Goal: Check status: Check status

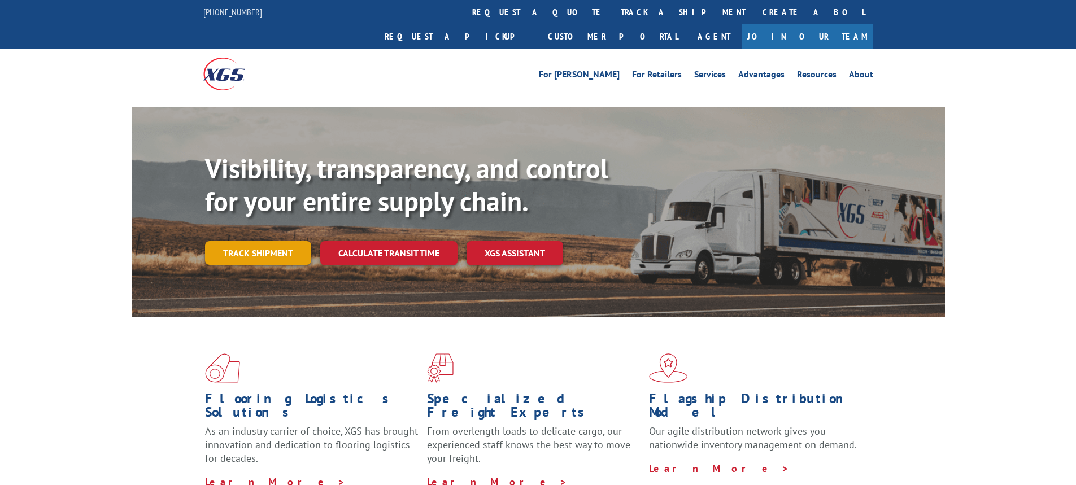
click at [259, 216] on div "Visibility, transparency, and control for your entire supply chain. Track shipm…" at bounding box center [575, 231] width 740 height 158
click at [257, 241] on link "Track shipment" at bounding box center [258, 253] width 106 height 24
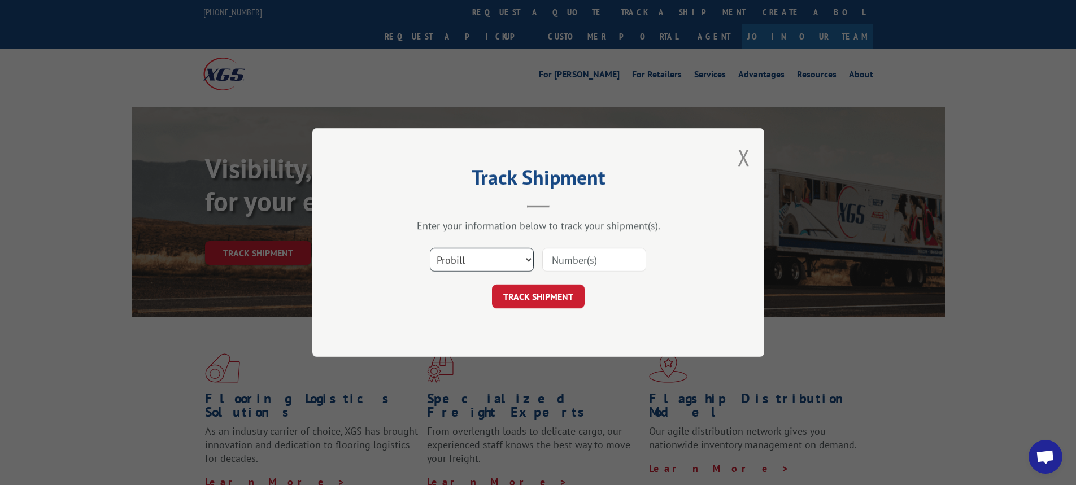
drag, startPoint x: 530, startPoint y: 260, endPoint x: 525, endPoint y: 271, distance: 12.4
click at [530, 260] on select "Select category... Probill BOL PO" at bounding box center [482, 260] width 104 height 24
select select "bol"
click at [430, 248] on select "Select category... Probill BOL PO" at bounding box center [482, 260] width 104 height 24
click at [560, 258] on input at bounding box center [594, 260] width 104 height 24
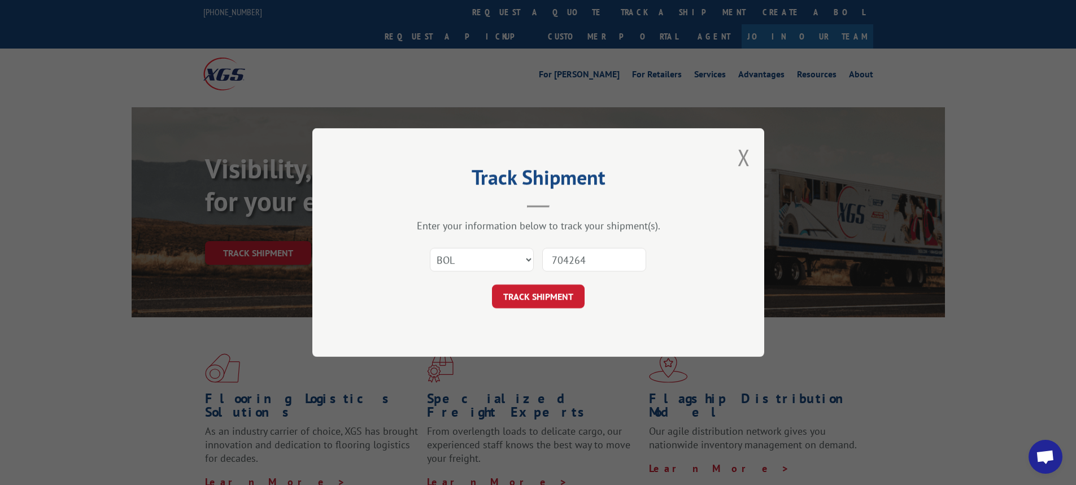
type input "7042645"
click button "TRACK SHIPMENT" at bounding box center [538, 297] width 93 height 24
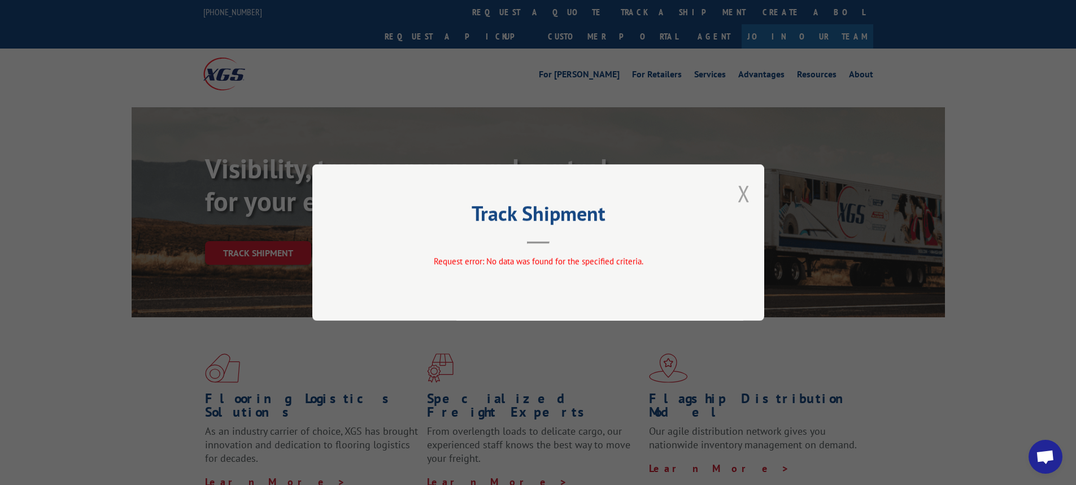
click at [740, 187] on button "Close modal" at bounding box center [744, 193] width 12 height 30
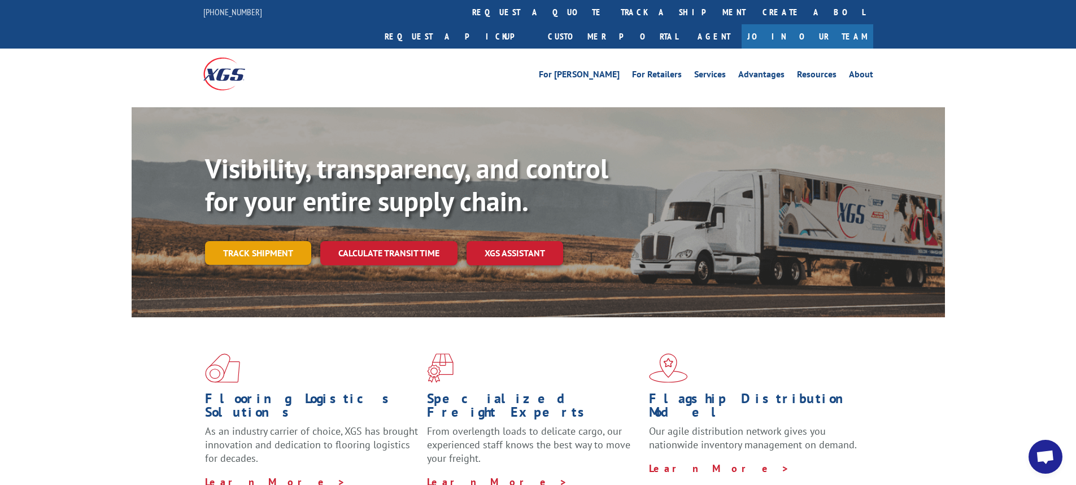
click at [259, 241] on link "Track shipment" at bounding box center [258, 253] width 106 height 24
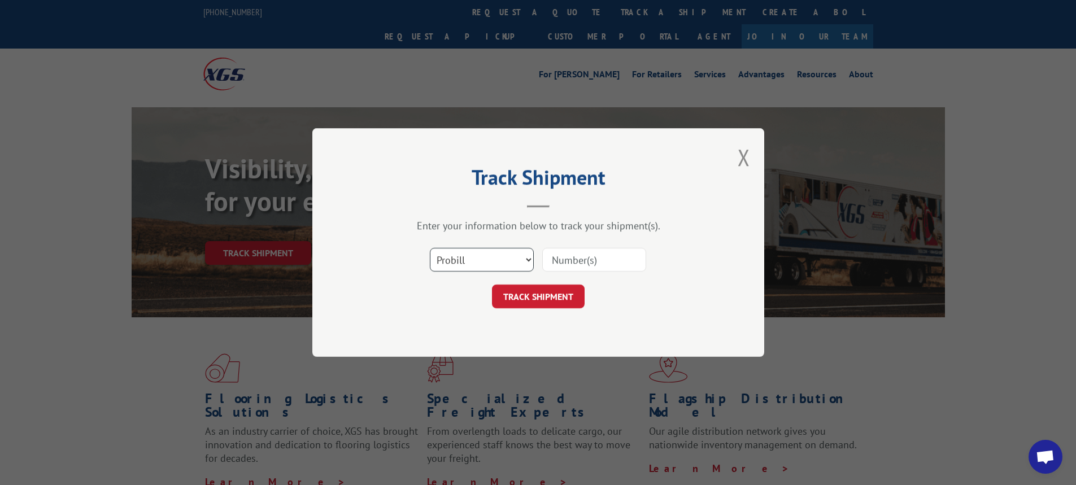
click at [531, 260] on select "Select category... Probill BOL PO" at bounding box center [482, 260] width 104 height 24
select select "bol"
click at [430, 248] on select "Select category... Probill BOL PO" at bounding box center [482, 260] width 104 height 24
click at [566, 262] on input at bounding box center [594, 260] width 104 height 24
type input "7042645"
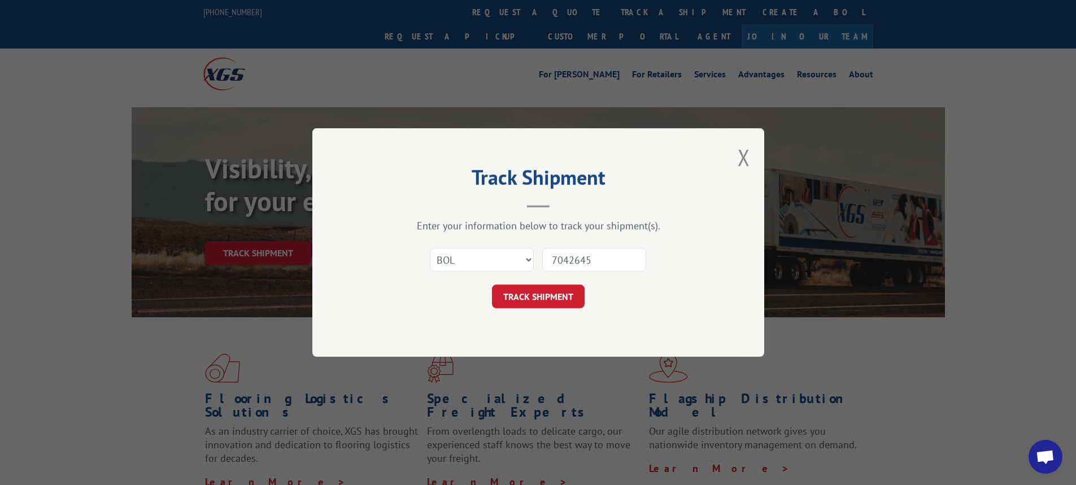
click button "TRACK SHIPMENT" at bounding box center [538, 297] width 93 height 24
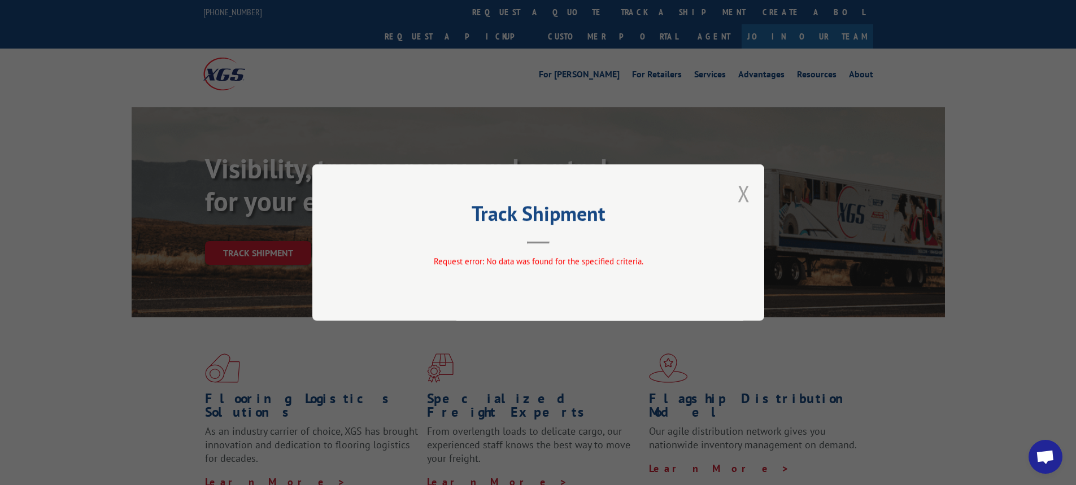
click at [741, 190] on button "Close modal" at bounding box center [744, 193] width 12 height 30
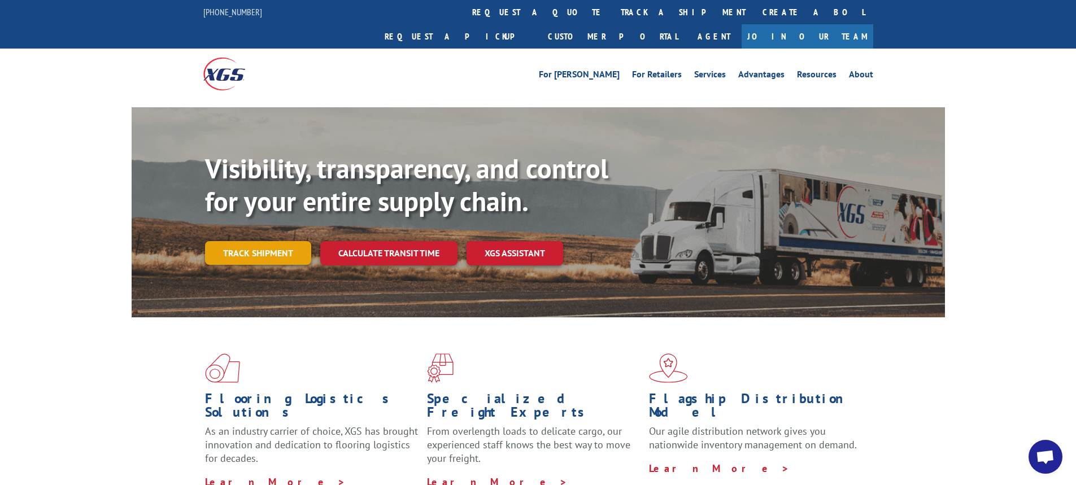
click at [262, 241] on link "Track shipment" at bounding box center [258, 253] width 106 height 24
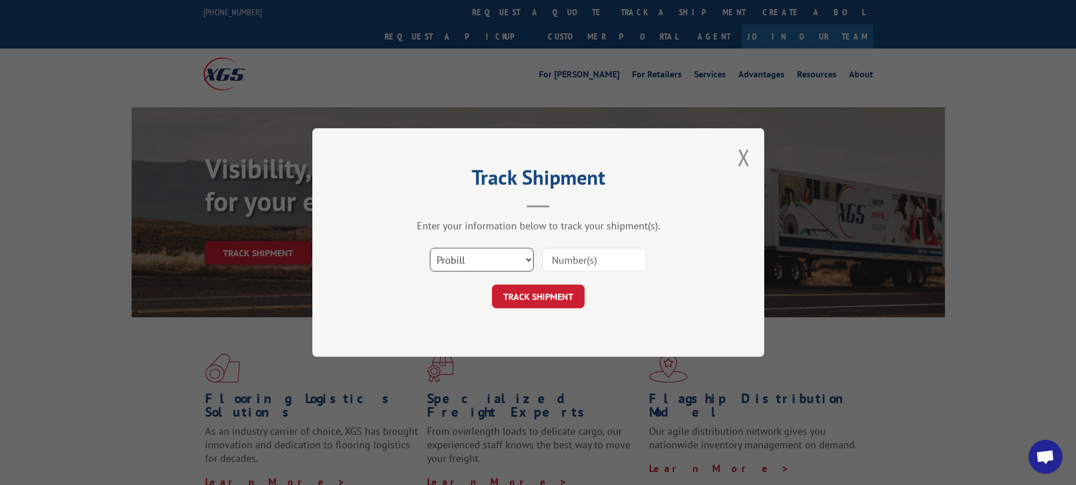
click at [526, 260] on select "Select category... Probill BOL PO" at bounding box center [482, 260] width 104 height 24
select select "bol"
click at [430, 248] on select "Select category... Probill BOL PO" at bounding box center [482, 260] width 104 height 24
click at [573, 262] on input at bounding box center [594, 260] width 104 height 24
paste input "7042645"
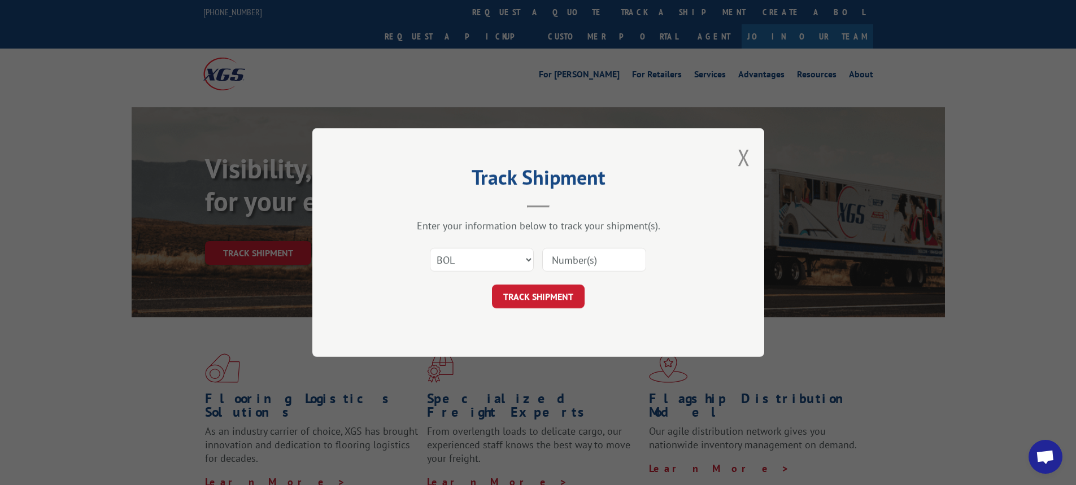
type input "7042645"
click button "TRACK SHIPMENT" at bounding box center [538, 297] width 93 height 24
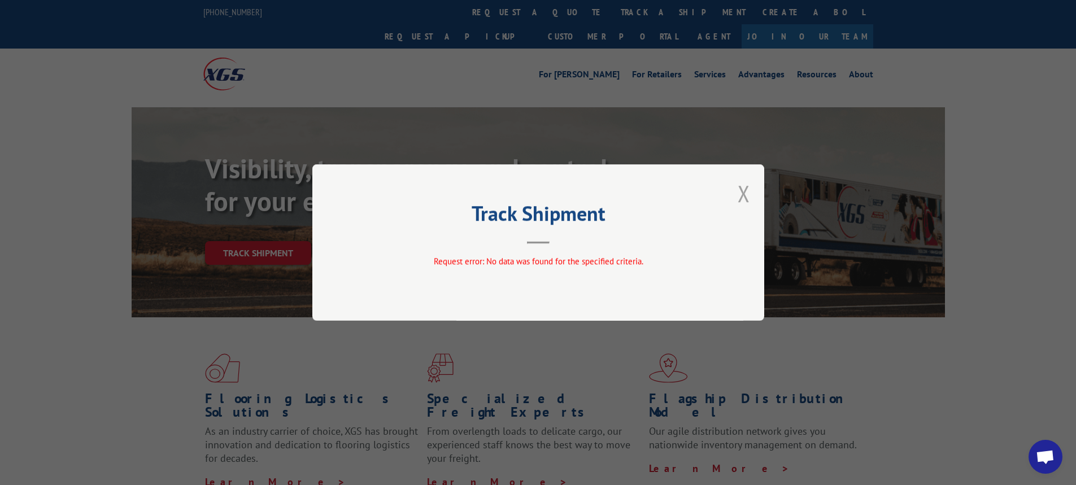
click at [747, 186] on button "Close modal" at bounding box center [744, 193] width 12 height 30
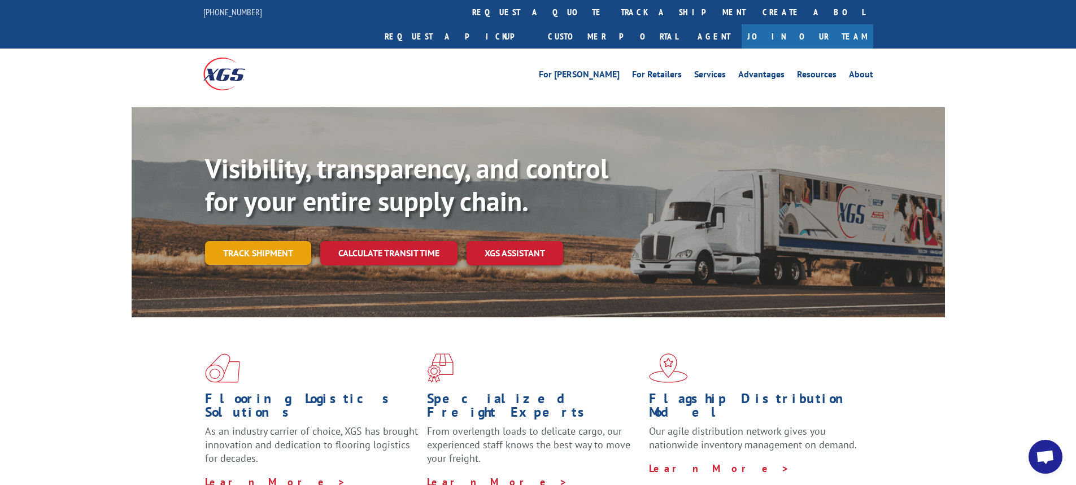
click at [281, 241] on link "Track shipment" at bounding box center [258, 253] width 106 height 24
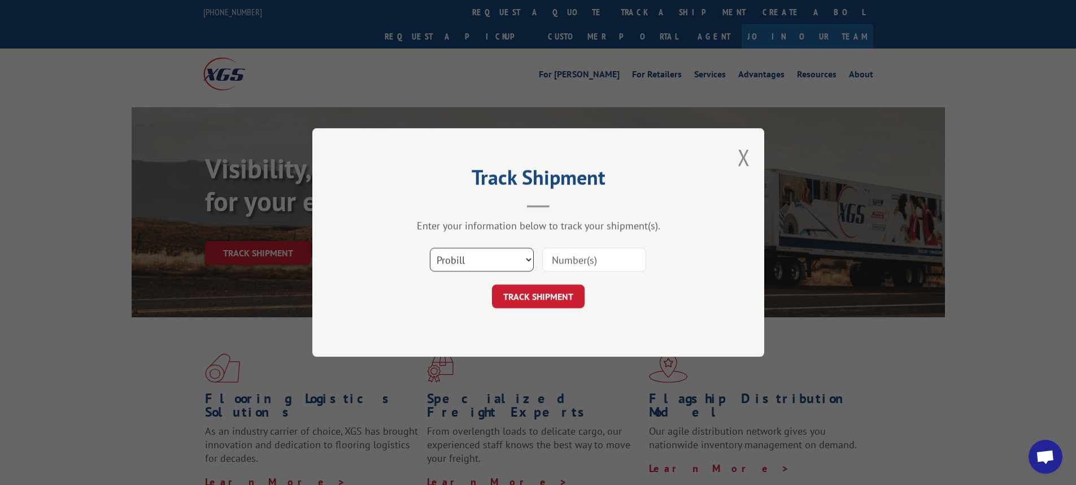
drag, startPoint x: 527, startPoint y: 259, endPoint x: 522, endPoint y: 271, distance: 12.9
click at [527, 259] on select "Select category... Probill BOL PO" at bounding box center [482, 260] width 104 height 24
select select "bol"
click at [430, 248] on select "Select category... Probill BOL PO" at bounding box center [482, 260] width 104 height 24
click at [575, 256] on input at bounding box center [594, 260] width 104 height 24
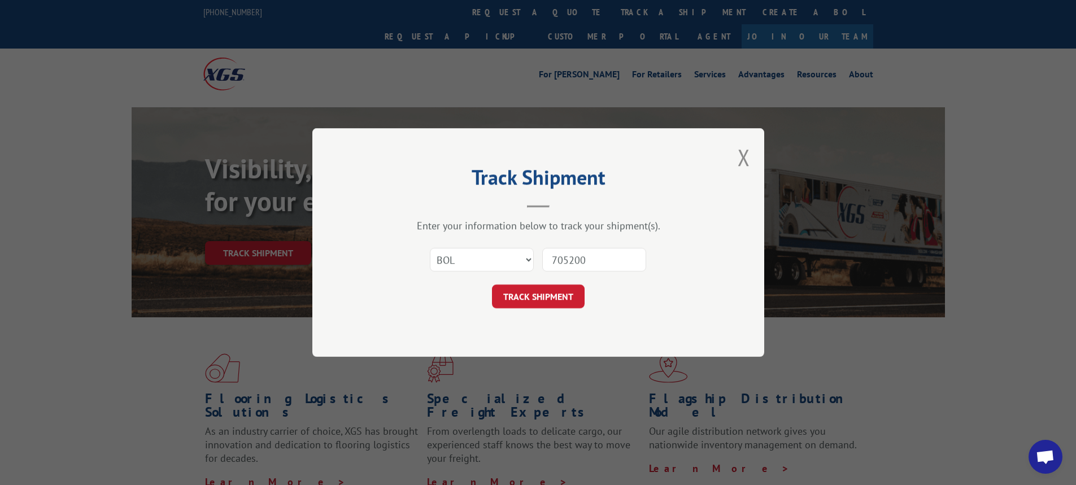
type input "7052008"
click button "TRACK SHIPMENT" at bounding box center [538, 297] width 93 height 24
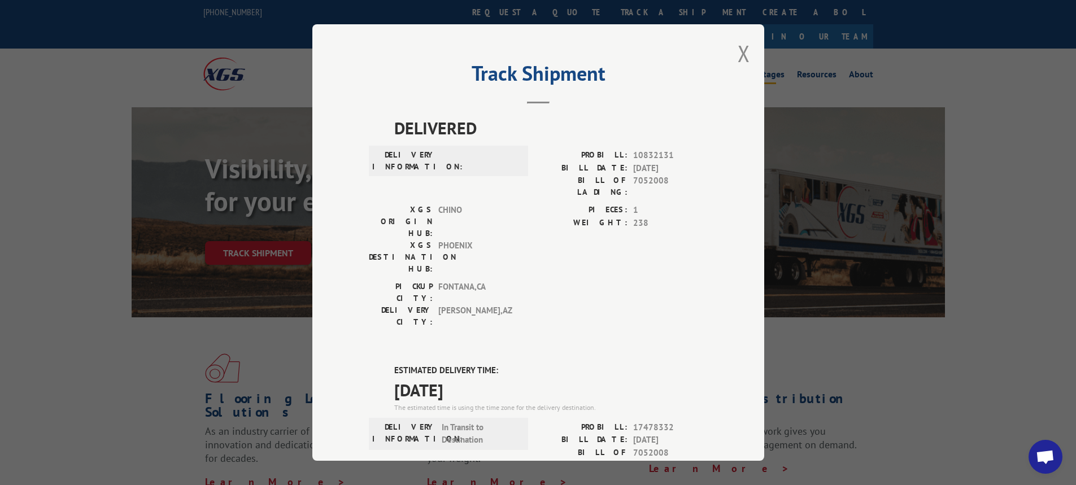
click at [741, 56] on button "Close modal" at bounding box center [744, 53] width 12 height 30
